Goal: Transaction & Acquisition: Purchase product/service

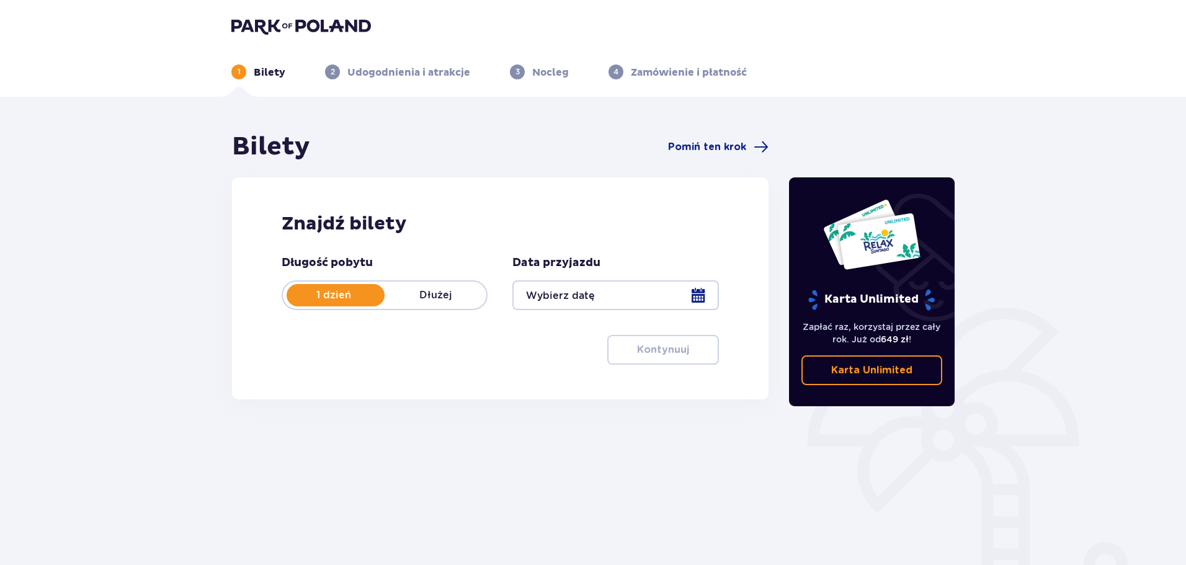
click at [580, 291] on div at bounding box center [615, 295] width 206 height 30
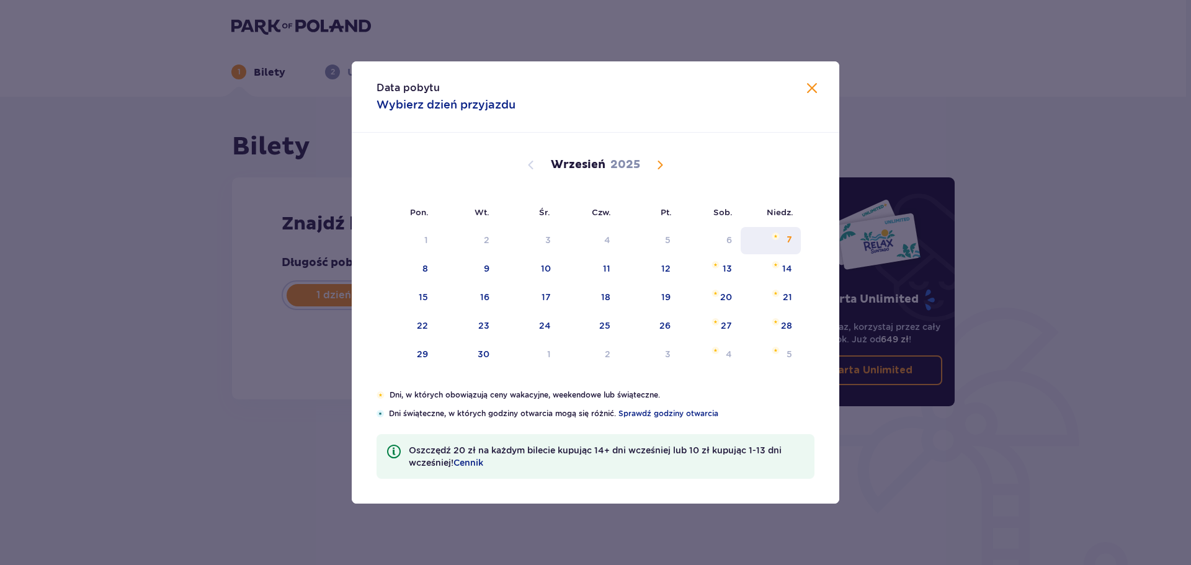
click at [797, 242] on div "7" at bounding box center [770, 240] width 60 height 27
type input "[DATE]"
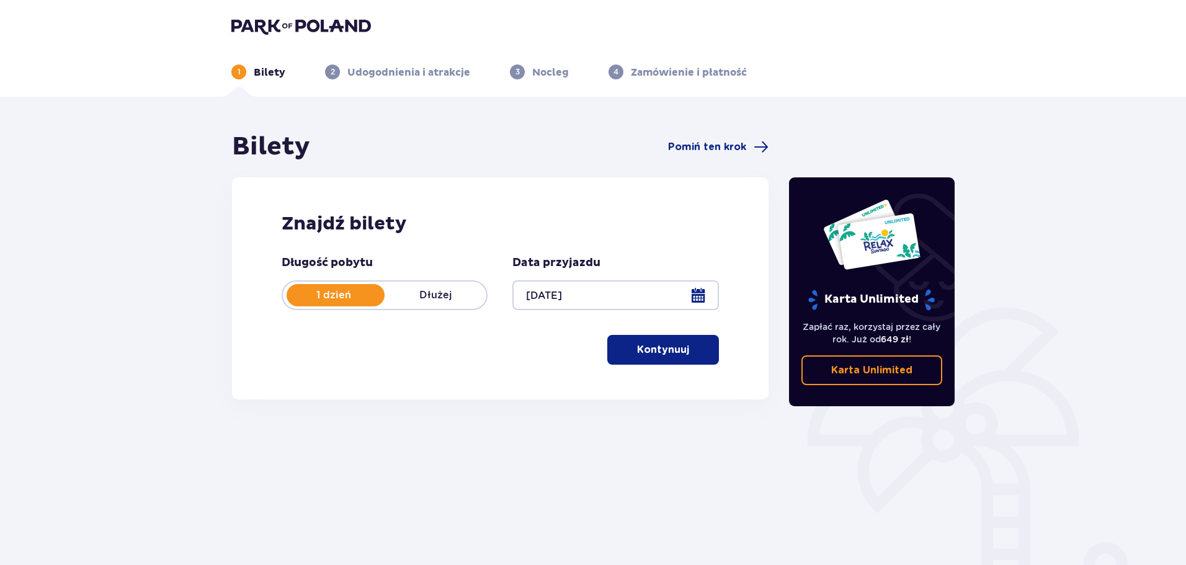
click at [667, 347] on p "Kontynuuj" at bounding box center [663, 350] width 52 height 14
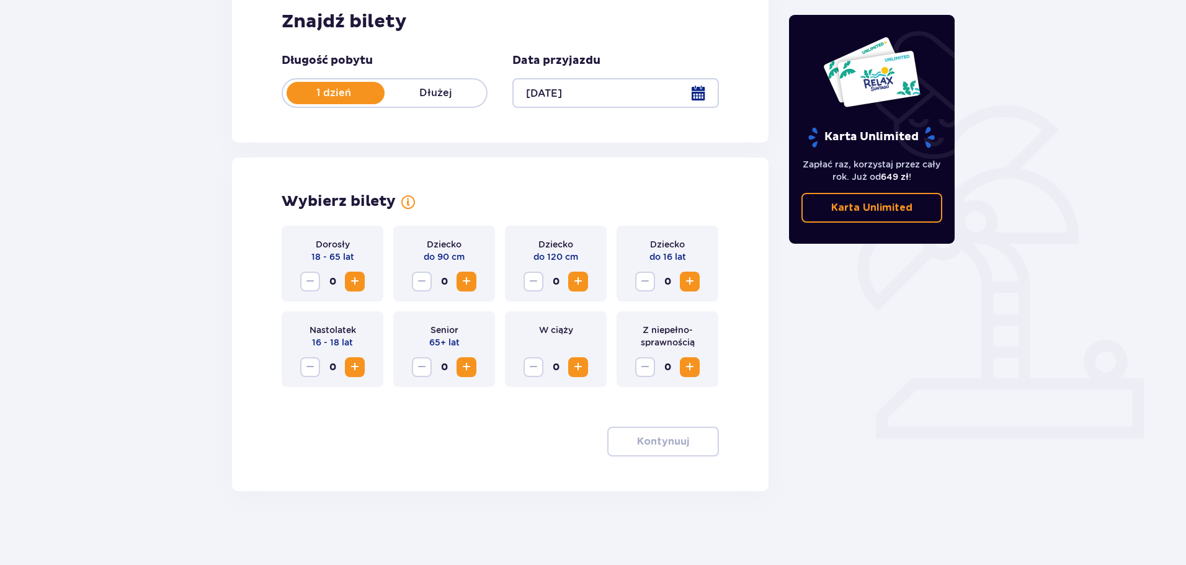
scroll to position [203, 0]
click at [351, 343] on p "16 - 18 lat" at bounding box center [332, 341] width 41 height 12
click at [347, 280] on span "Increase" at bounding box center [354, 280] width 15 height 15
click at [677, 443] on p "Kontynuuj" at bounding box center [663, 441] width 52 height 14
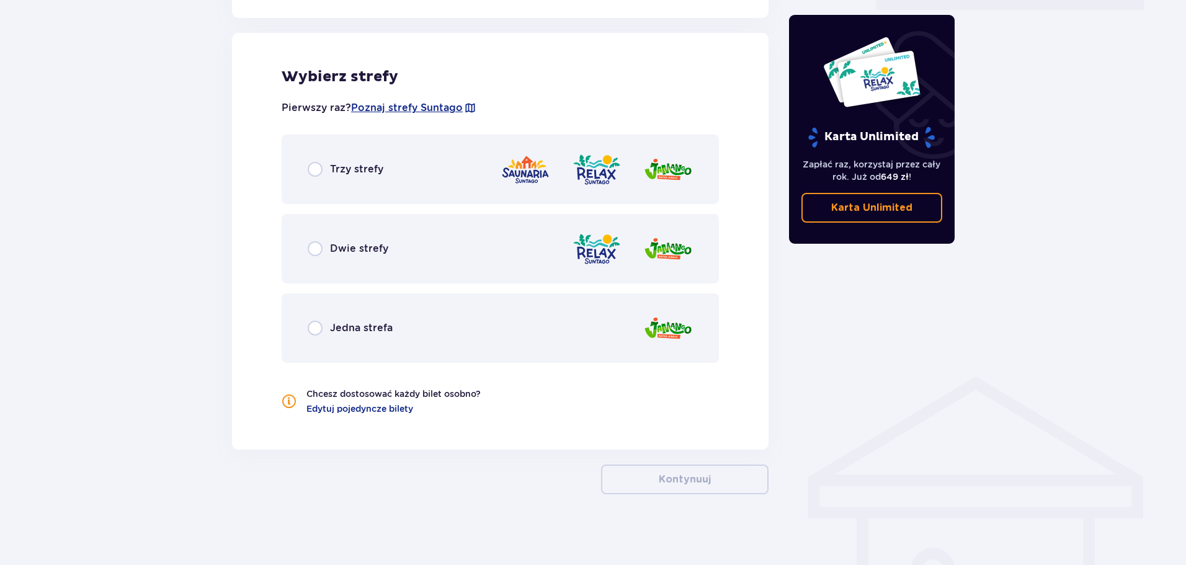
scroll to position [634, 0]
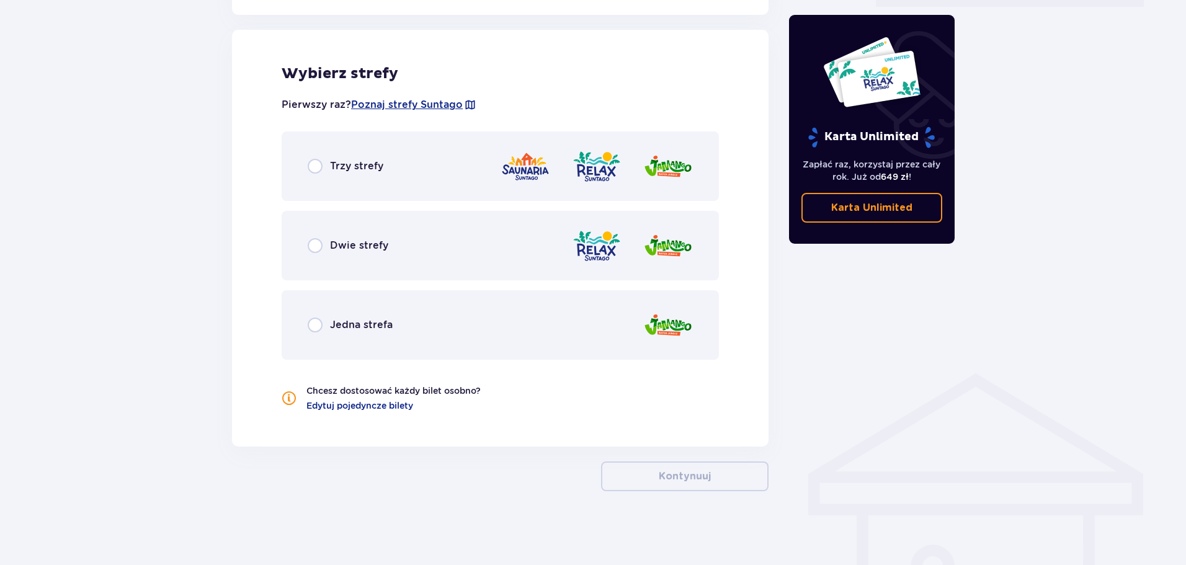
click at [331, 169] on p "Trzy strefy" at bounding box center [356, 166] width 53 height 14
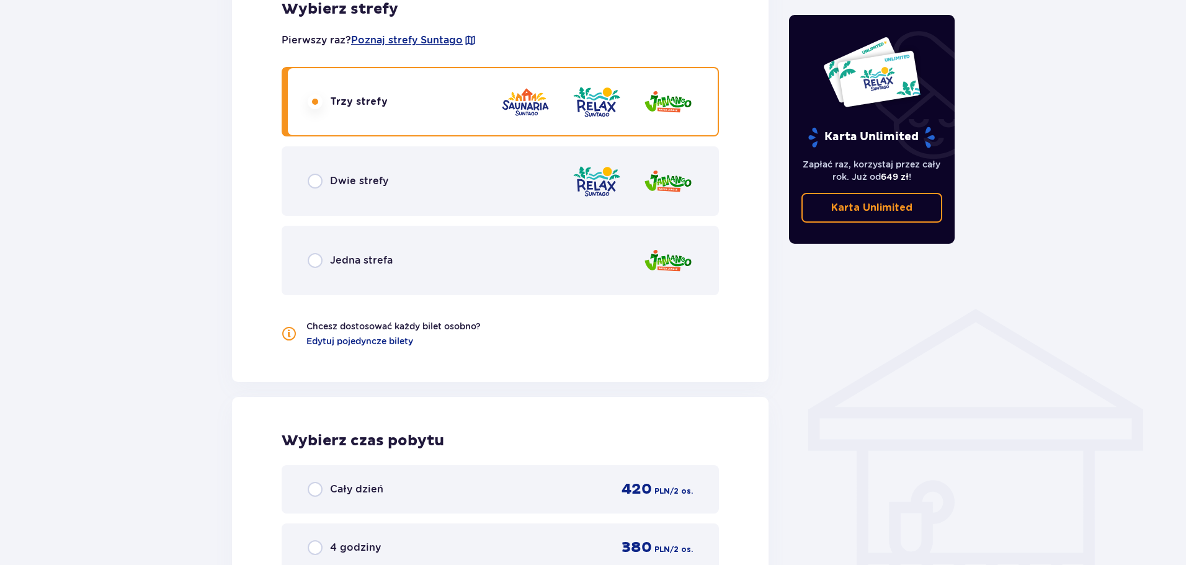
scroll to position [667, 0]
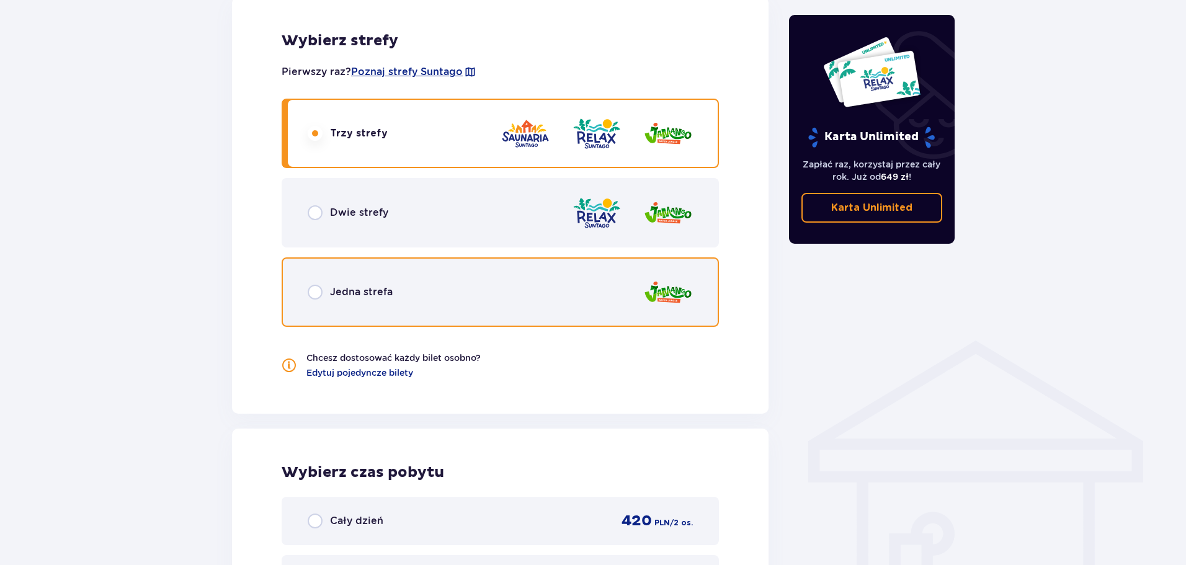
click at [322, 285] on input "radio" at bounding box center [315, 292] width 15 height 15
radio input "true"
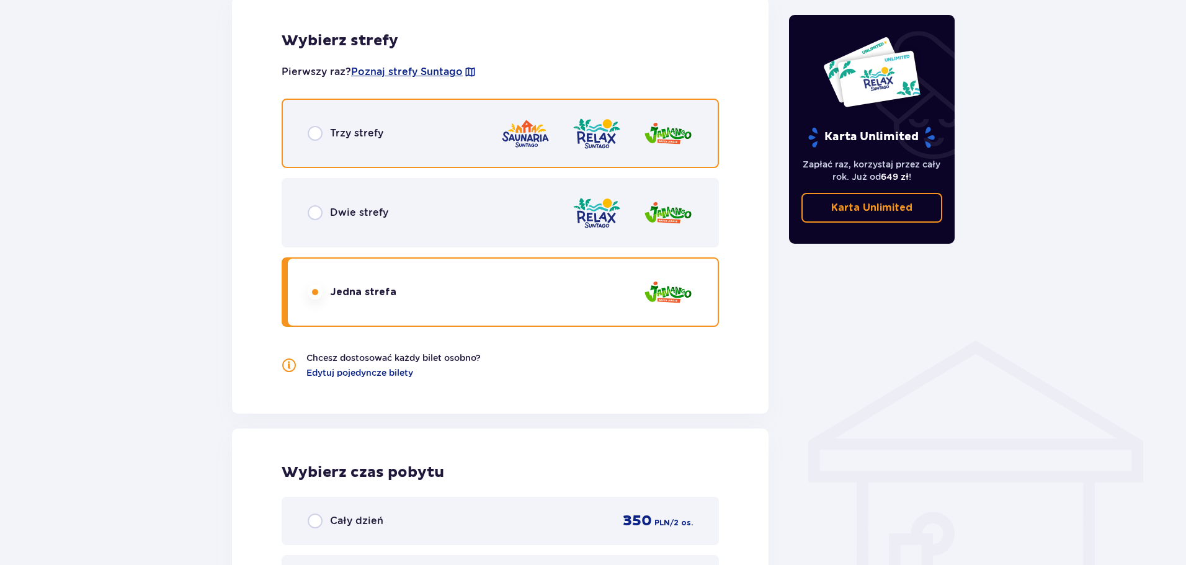
click at [320, 131] on input "radio" at bounding box center [315, 133] width 15 height 15
radio input "true"
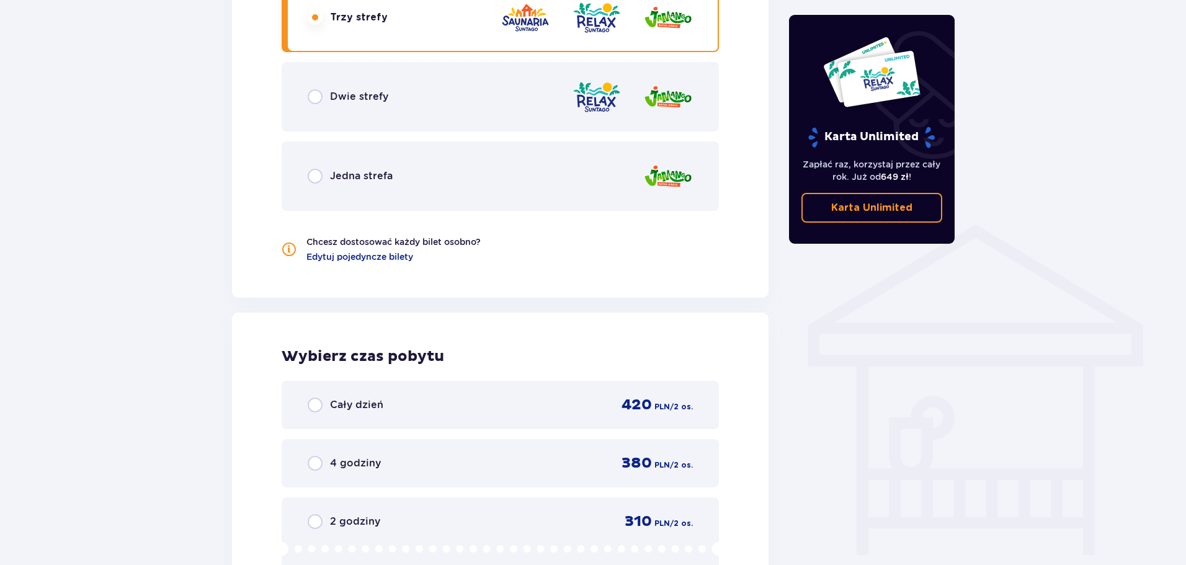
scroll to position [791, 0]
